Goal: Book appointment/travel/reservation

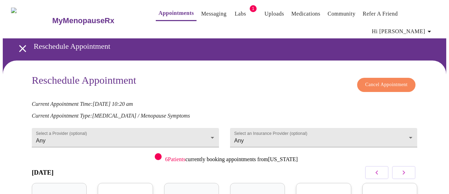
click at [258, 126] on body "MyMenopauseRx Appointments Messaging Labs 1 Uploads Medications Community Refer…" at bounding box center [224, 158] width 443 height 310
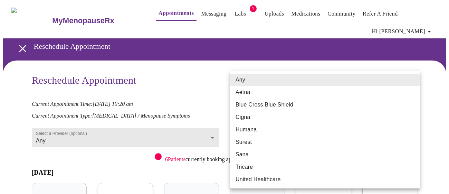
drag, startPoint x: 180, startPoint y: 92, endPoint x: 149, endPoint y: 133, distance: 51.1
click at [180, 92] on div at bounding box center [224, 97] width 449 height 194
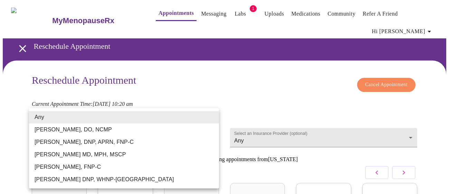
click at [145, 123] on body "MyMenopauseRx Appointments Messaging Labs 1 Uploads Medications Community Refer…" at bounding box center [224, 158] width 443 height 310
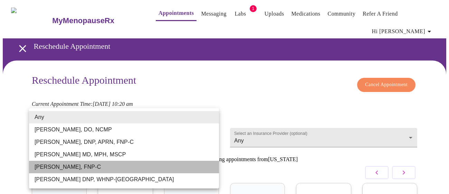
click at [71, 167] on li "[PERSON_NAME], FNP-C" at bounding box center [124, 166] width 190 height 12
type input "[PERSON_NAME], FNP-C"
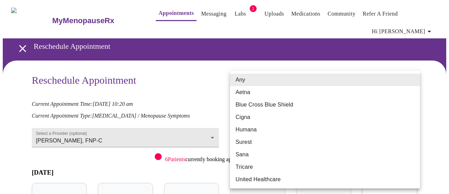
click at [296, 125] on body "MyMenopauseRx Appointments Messaging Labs 1 Uploads Medications Community Refer…" at bounding box center [224, 158] width 443 height 310
click at [253, 165] on li "Tricare" at bounding box center [325, 166] width 190 height 12
type input "Tricare"
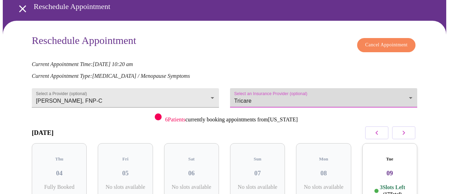
scroll to position [96, 0]
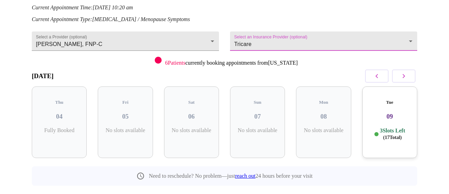
click at [414, 69] on button "button" at bounding box center [403, 75] width 23 height 13
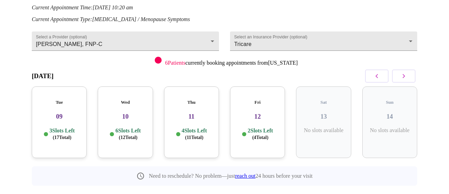
click at [408, 72] on icon "button" at bounding box center [403, 76] width 8 height 8
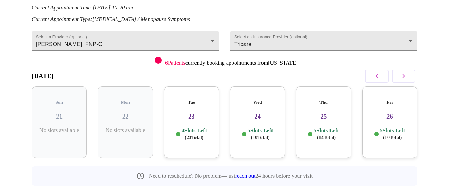
click at [408, 72] on icon "button" at bounding box center [403, 76] width 8 height 8
click at [378, 72] on icon "button" at bounding box center [376, 76] width 8 height 8
click at [396, 89] on div "Fri 26 5 Slots Left ( 10 Total)" at bounding box center [389, 121] width 55 height 71
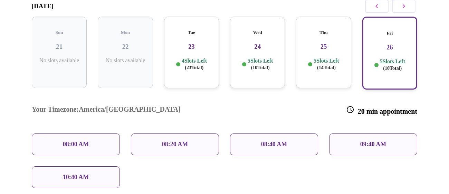
scroll to position [172, 0]
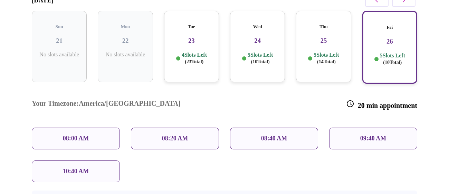
click at [67, 167] on p "10:40 AM" at bounding box center [76, 170] width 26 height 7
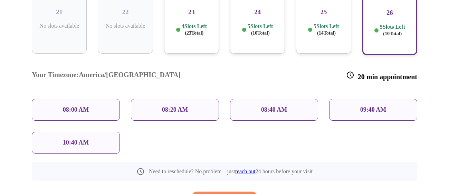
scroll to position [204, 0]
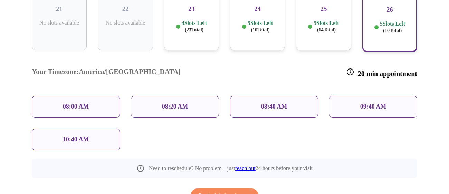
click at [381, 103] on p "09:40 AM" at bounding box center [373, 106] width 26 height 7
click at [226, 191] on span "Reschedule Appointment" at bounding box center [224, 195] width 52 height 9
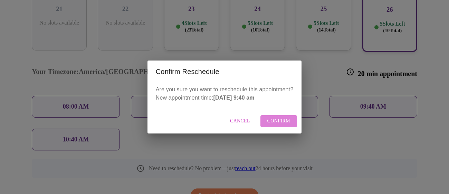
click at [284, 122] on span "Confirm" at bounding box center [278, 121] width 23 height 9
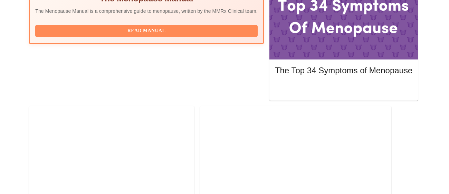
scroll to position [207, 0]
